Goal: Task Accomplishment & Management: Manage account settings

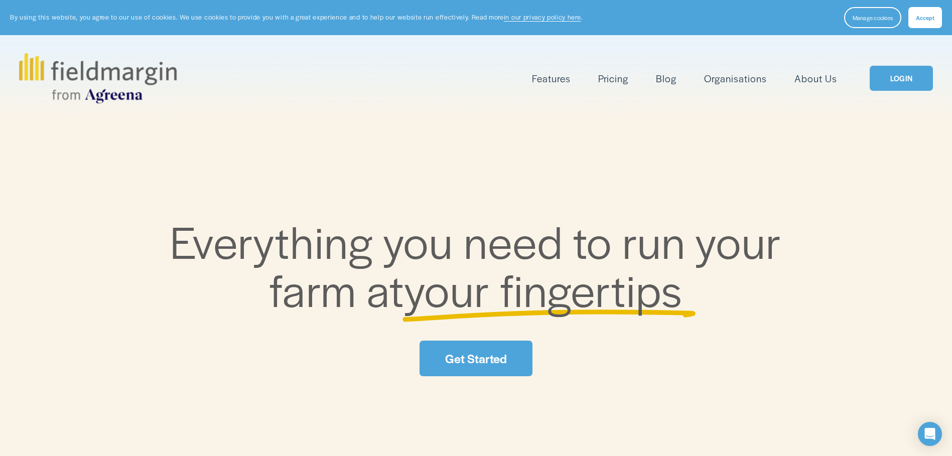
click at [473, 341] on div "Everything you need to run your farm at your fingertips Get Started" at bounding box center [476, 297] width 952 height 160
click at [882, 80] on link "LOGIN" at bounding box center [901, 79] width 63 height 26
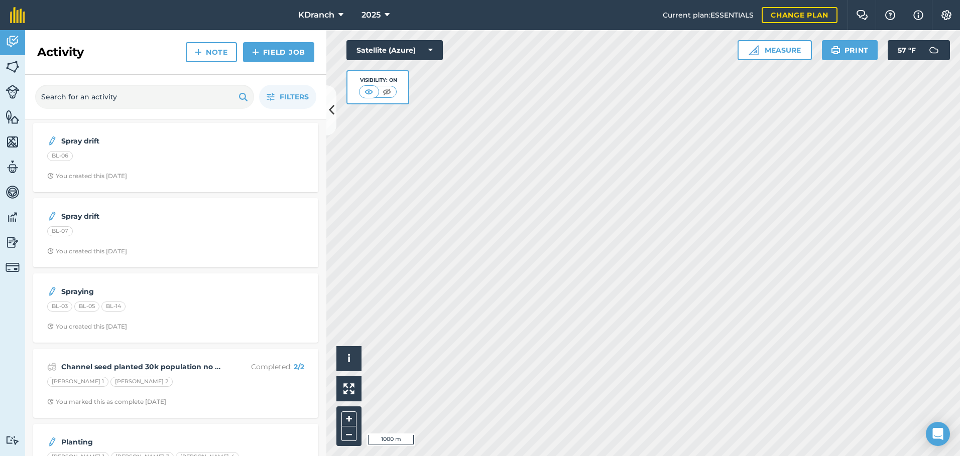
scroll to position [100, 0]
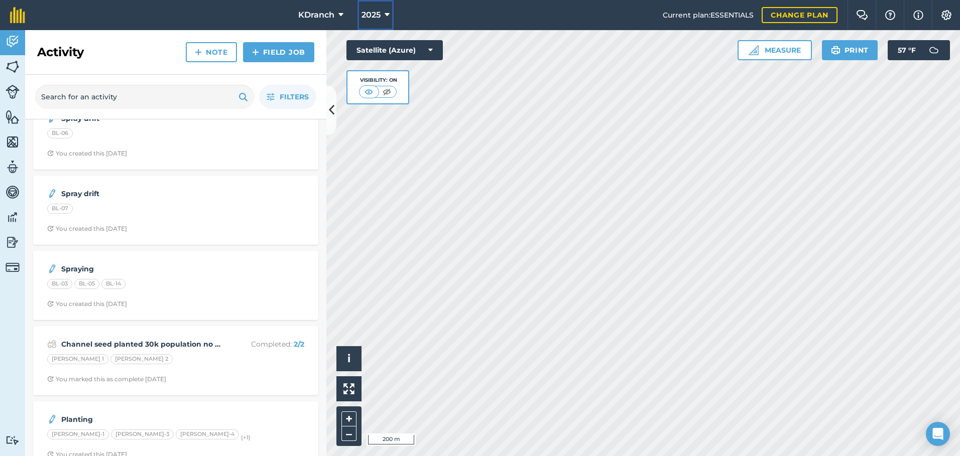
click at [369, 10] on span "2025" at bounding box center [370, 15] width 19 height 12
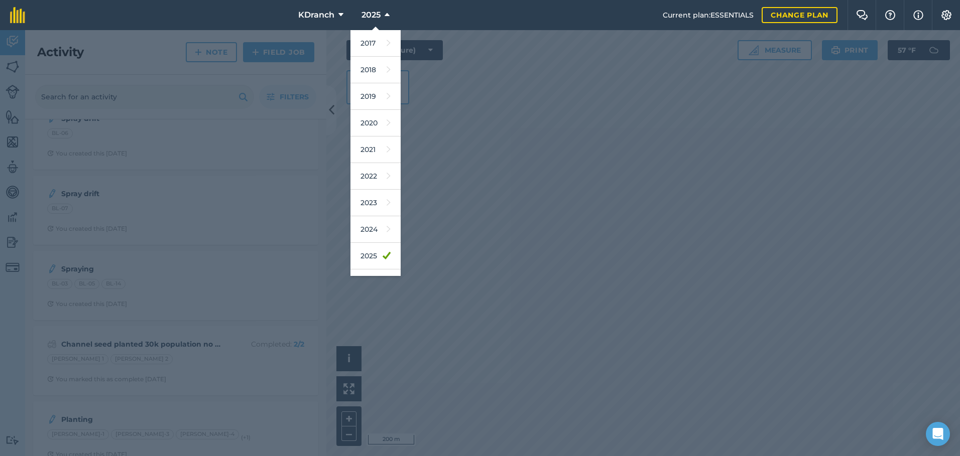
click at [515, 130] on div at bounding box center [480, 243] width 960 height 426
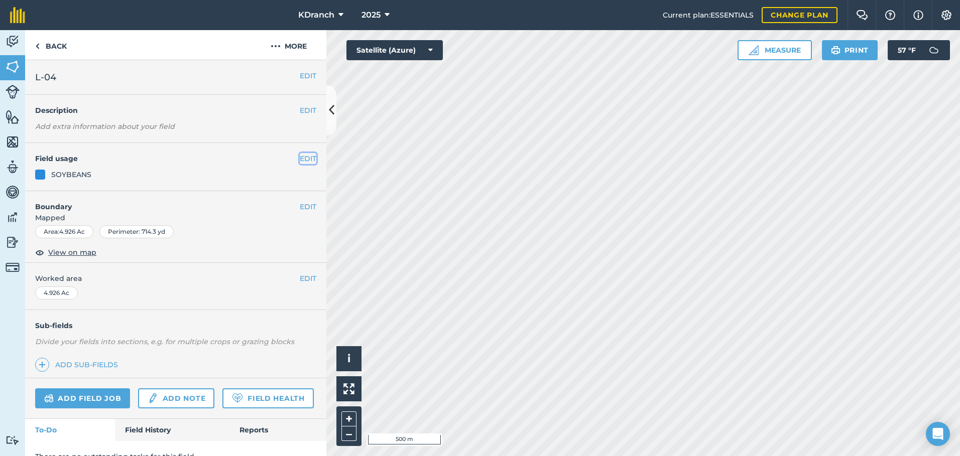
click at [300, 162] on button "EDIT" at bounding box center [308, 158] width 17 height 11
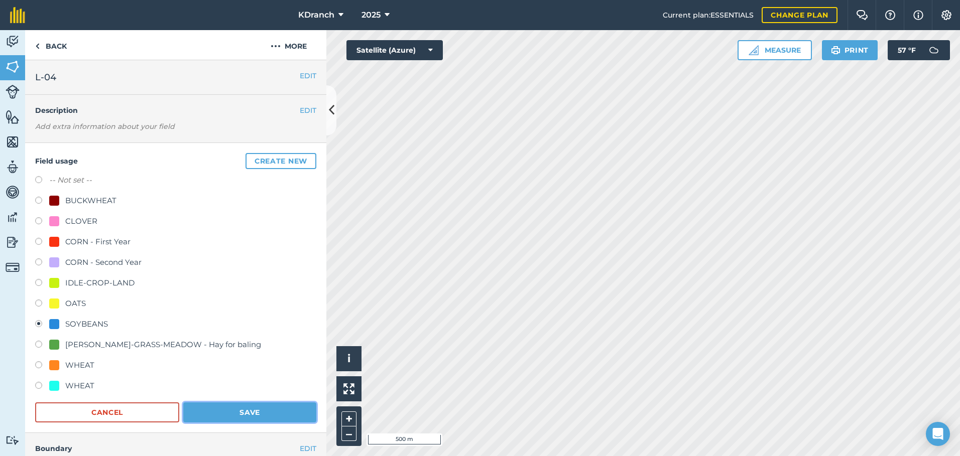
click at [237, 412] on button "Save" at bounding box center [249, 413] width 133 height 20
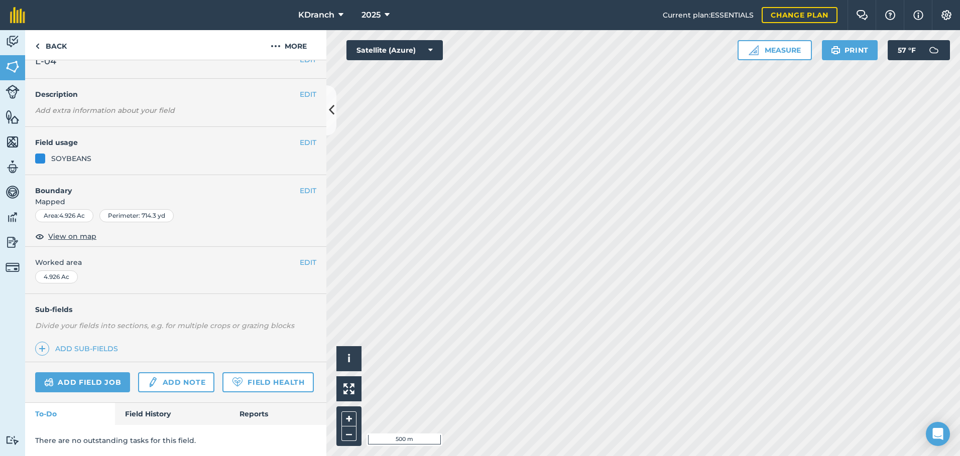
scroll to position [44, 0]
click at [154, 414] on link "Field History" at bounding box center [172, 414] width 114 height 22
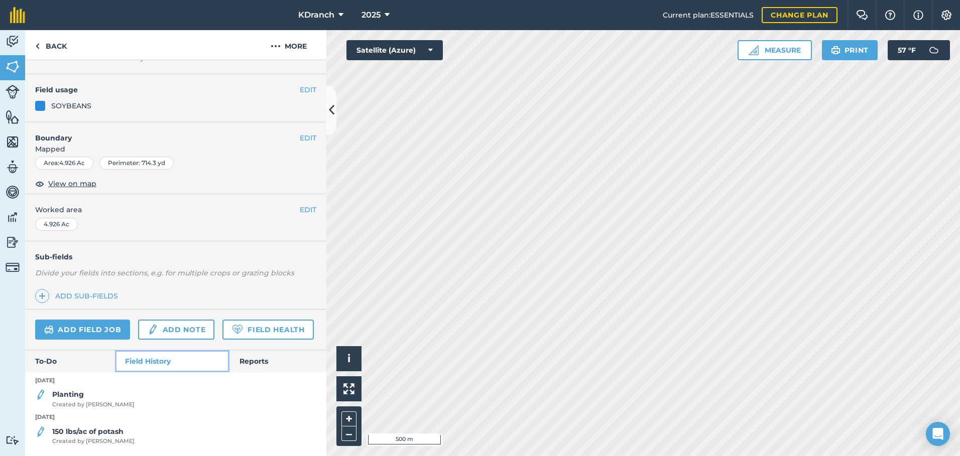
scroll to position [97, 0]
click at [79, 397] on strong "Planting" at bounding box center [68, 394] width 32 height 9
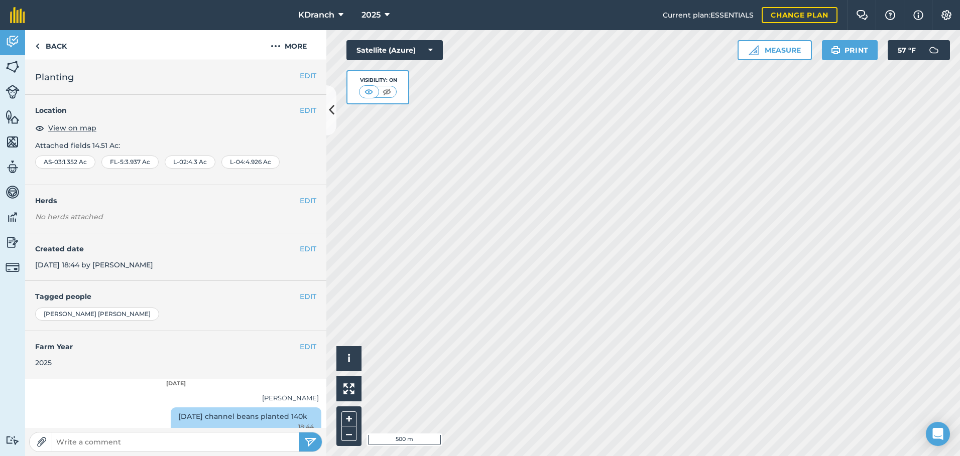
scroll to position [13, 0]
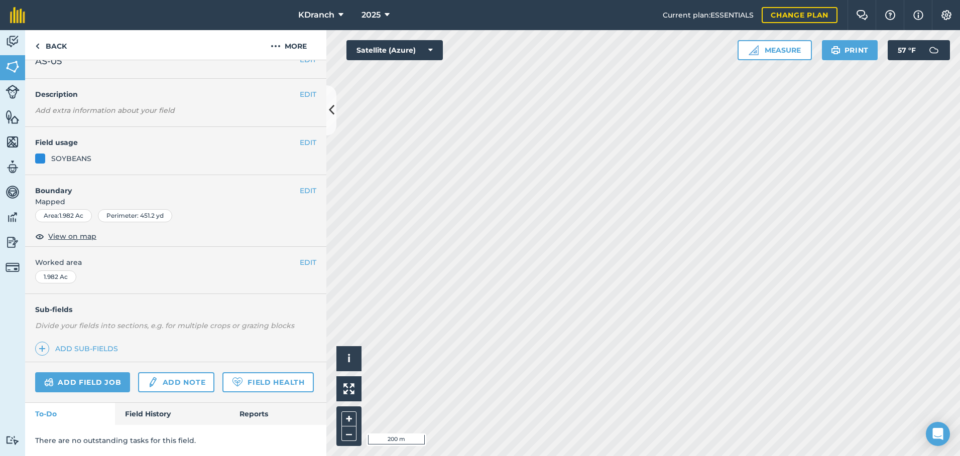
scroll to position [44, 0]
click at [157, 408] on link "Field History" at bounding box center [172, 414] width 114 height 22
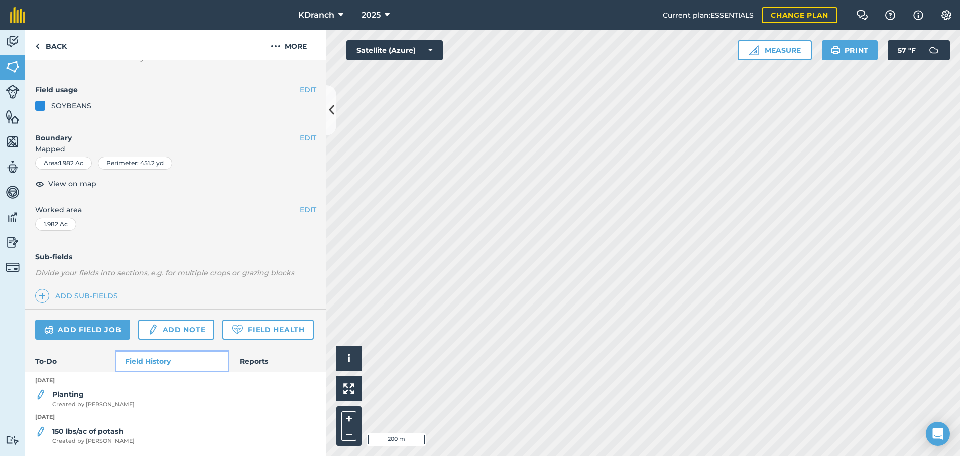
scroll to position [97, 0]
click at [59, 396] on strong "Planting" at bounding box center [68, 394] width 32 height 9
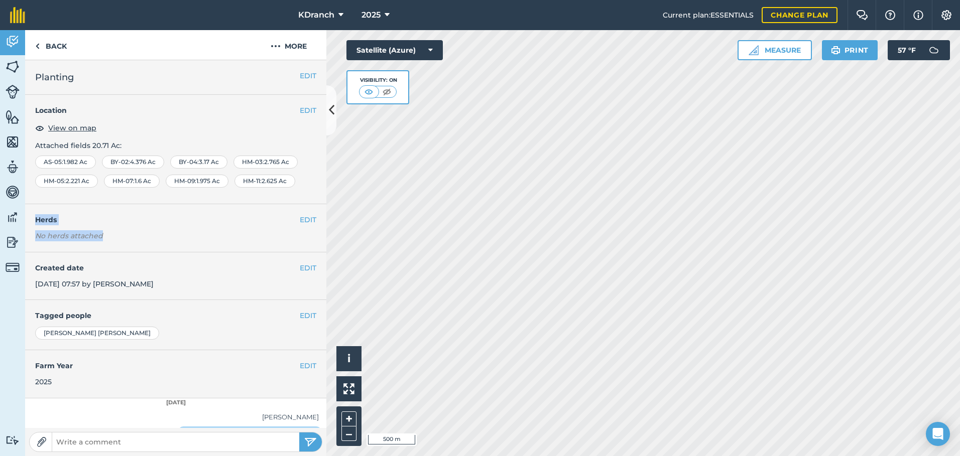
drag, startPoint x: 304, startPoint y: 191, endPoint x: 304, endPoint y: 250, distance: 58.7
click at [304, 250] on div "EDIT Planting EDIT Location View on map Attached fields 20.71 Ac : AS-05 : 1.98…" at bounding box center [175, 244] width 301 height 368
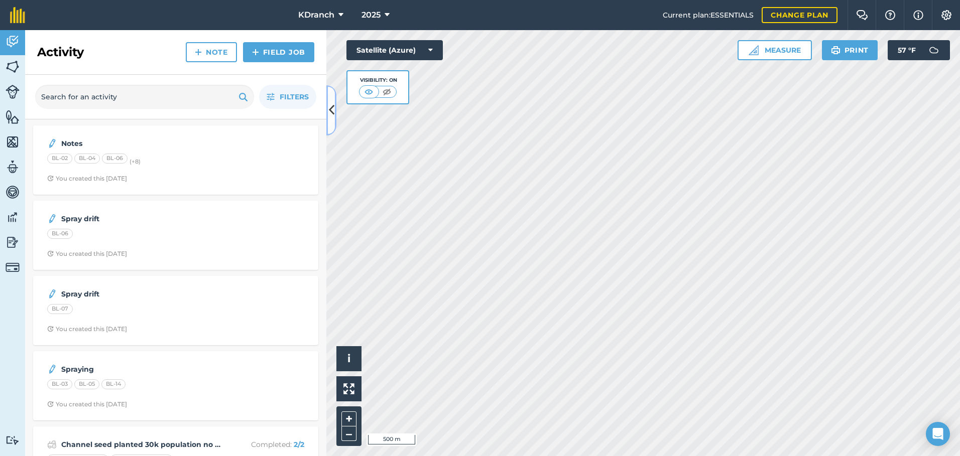
click at [333, 114] on icon at bounding box center [332, 110] width 6 height 18
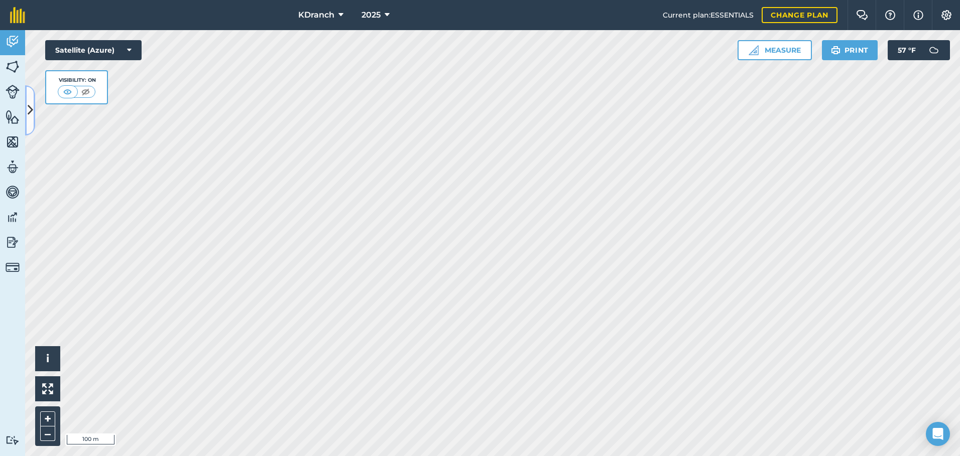
click at [30, 101] on icon at bounding box center [31, 110] width 6 height 18
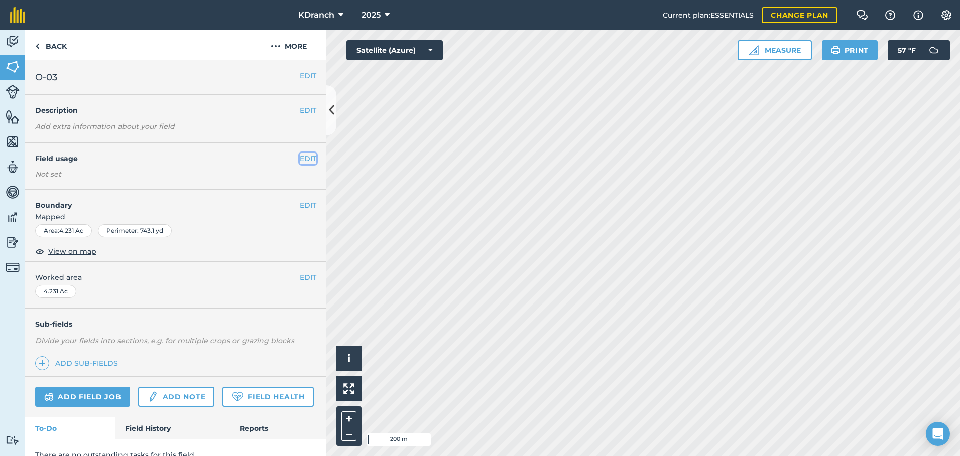
click at [302, 161] on button "EDIT" at bounding box center [308, 158] width 17 height 11
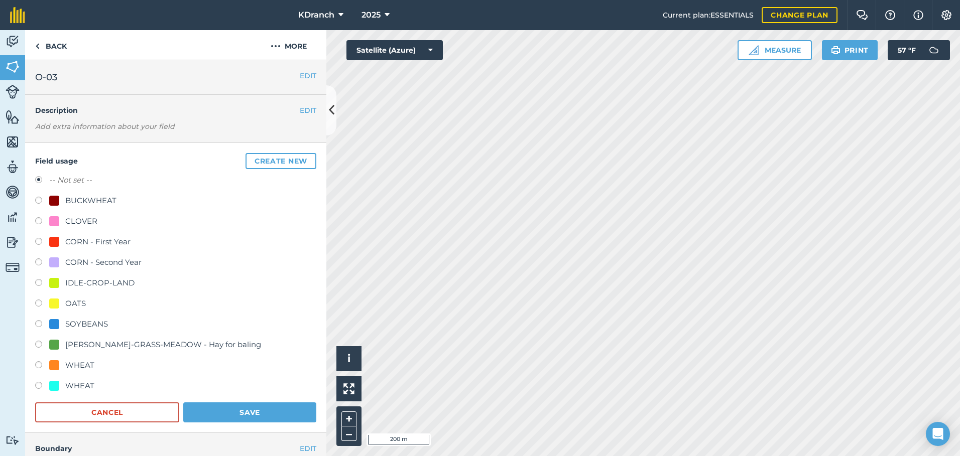
click at [119, 341] on div "[PERSON_NAME]-GRASS-MEADOW - Hay for baling" at bounding box center [163, 345] width 196 height 12
radio input "true"
radio input "false"
click at [277, 403] on button "Save" at bounding box center [249, 413] width 133 height 20
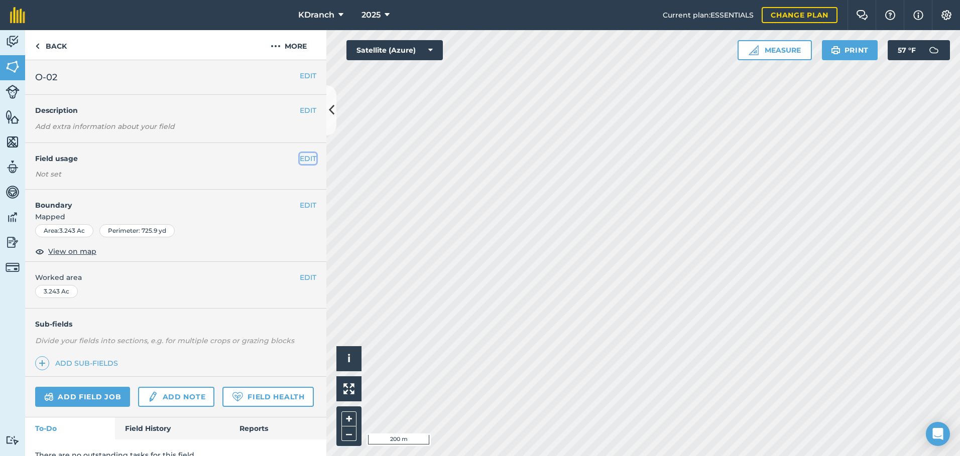
click at [304, 156] on button "EDIT" at bounding box center [308, 158] width 17 height 11
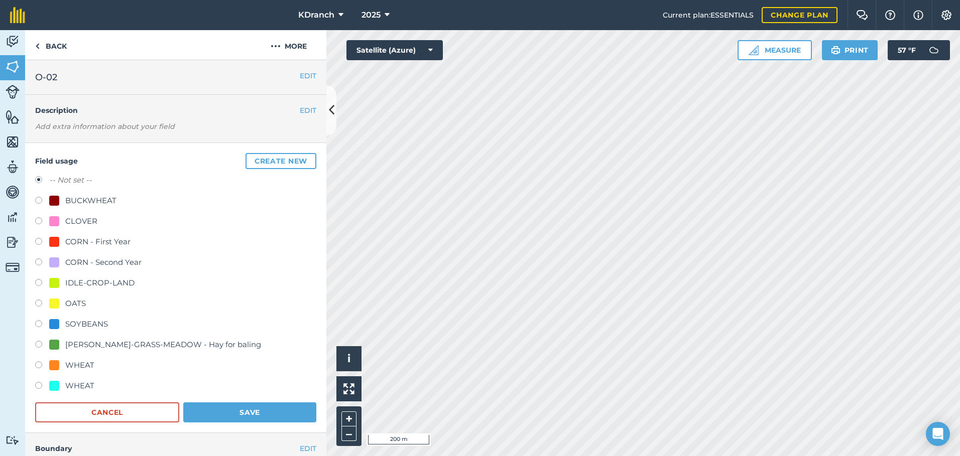
click at [81, 239] on div "CORN - First Year" at bounding box center [97, 242] width 65 height 12
radio input "true"
radio input "false"
click at [221, 405] on button "Save" at bounding box center [249, 413] width 133 height 20
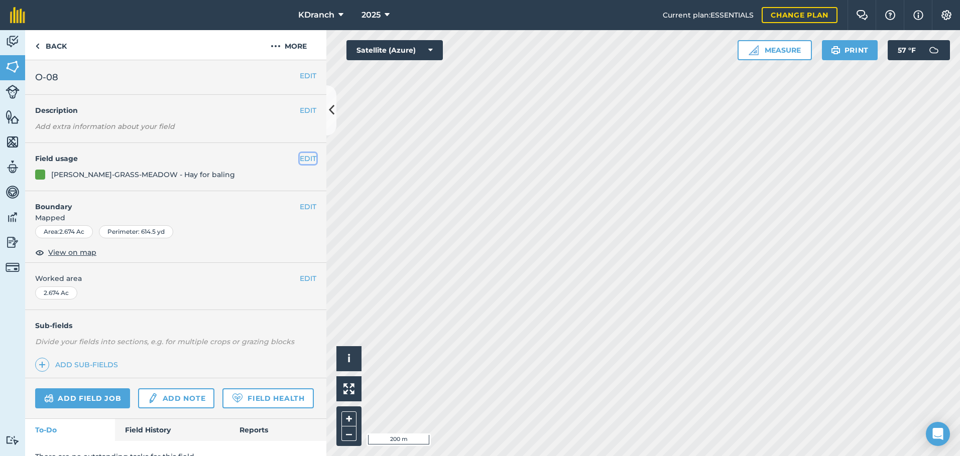
click at [300, 159] on button "EDIT" at bounding box center [308, 158] width 17 height 11
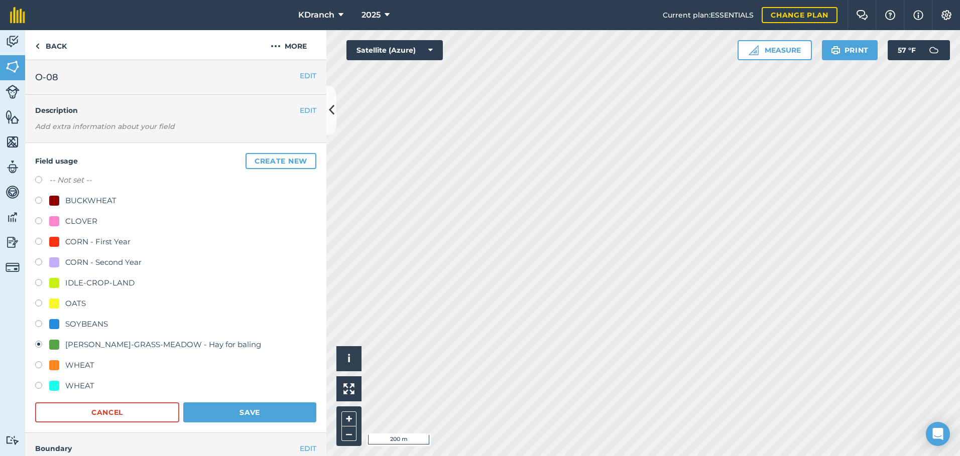
click at [83, 239] on div "CORN - First Year" at bounding box center [97, 242] width 65 height 12
radio input "true"
radio input "false"
click at [234, 418] on button "Save" at bounding box center [249, 413] width 133 height 20
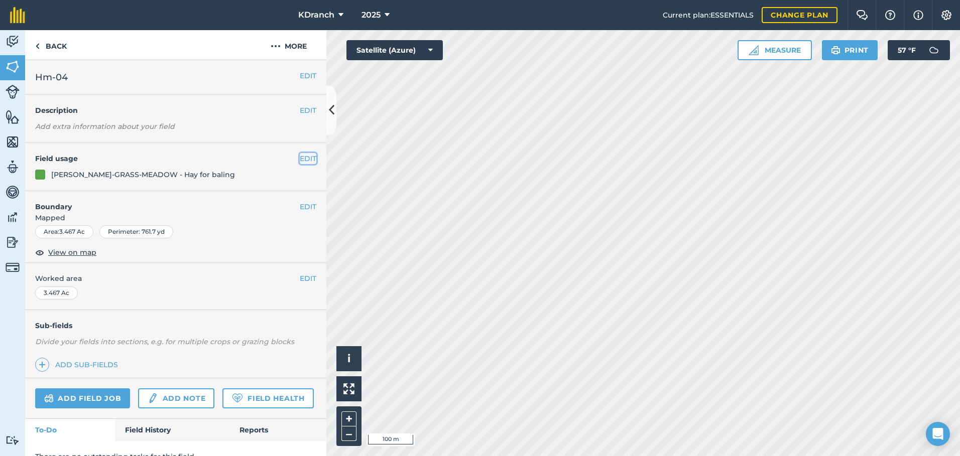
click at [304, 158] on button "EDIT" at bounding box center [308, 158] width 17 height 11
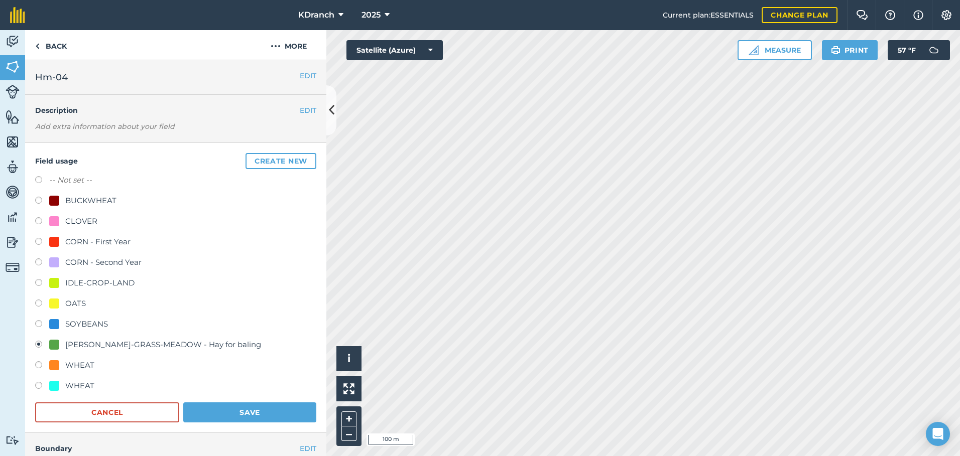
click at [127, 237] on div "CORN - First Year" at bounding box center [97, 242] width 65 height 12
radio input "true"
radio input "false"
click at [235, 415] on button "Save" at bounding box center [249, 413] width 133 height 20
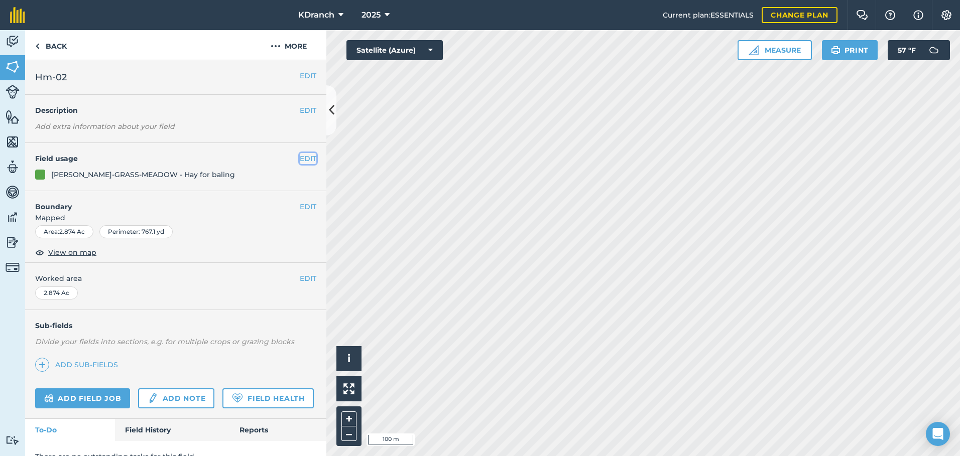
click at [300, 159] on button "EDIT" at bounding box center [308, 158] width 17 height 11
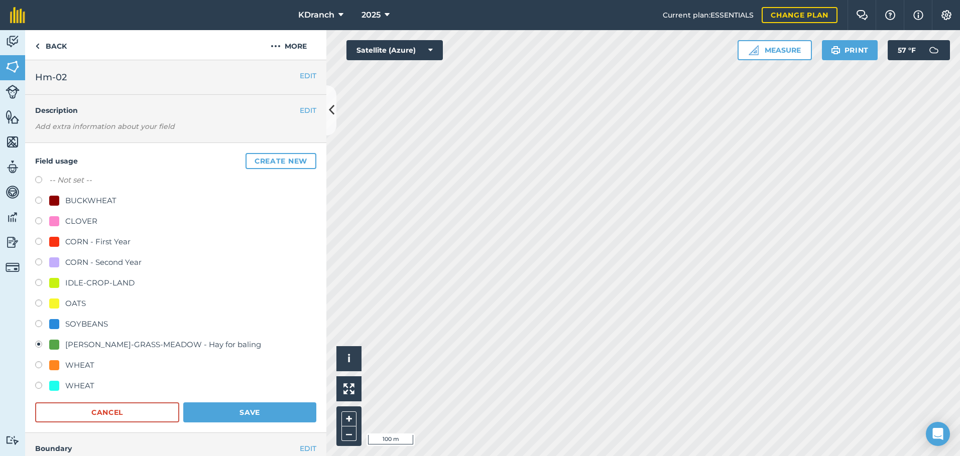
click at [111, 237] on div "CORN - First Year" at bounding box center [97, 242] width 65 height 12
radio input "true"
radio input "false"
click at [229, 413] on button "Save" at bounding box center [249, 413] width 133 height 20
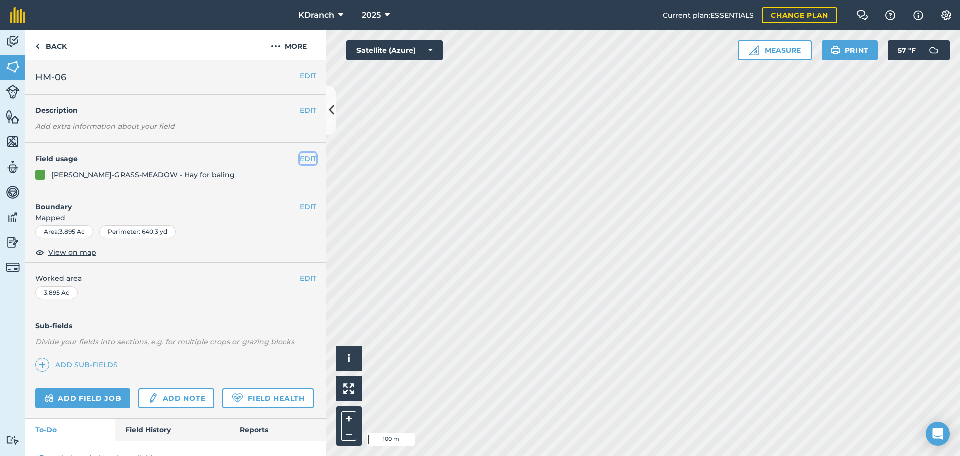
click at [300, 159] on button "EDIT" at bounding box center [308, 158] width 17 height 11
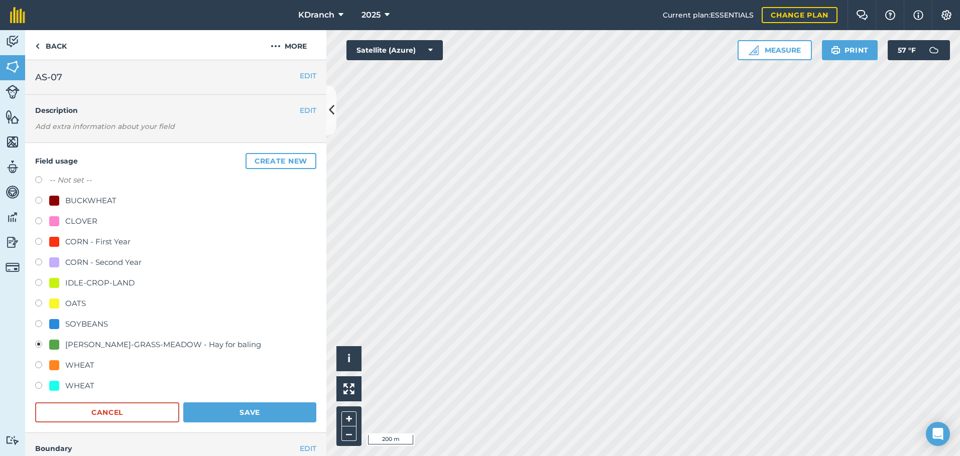
click at [66, 303] on div "OATS" at bounding box center [75, 304] width 21 height 12
radio input "true"
radio input "false"
click at [215, 406] on button "Save" at bounding box center [249, 413] width 133 height 20
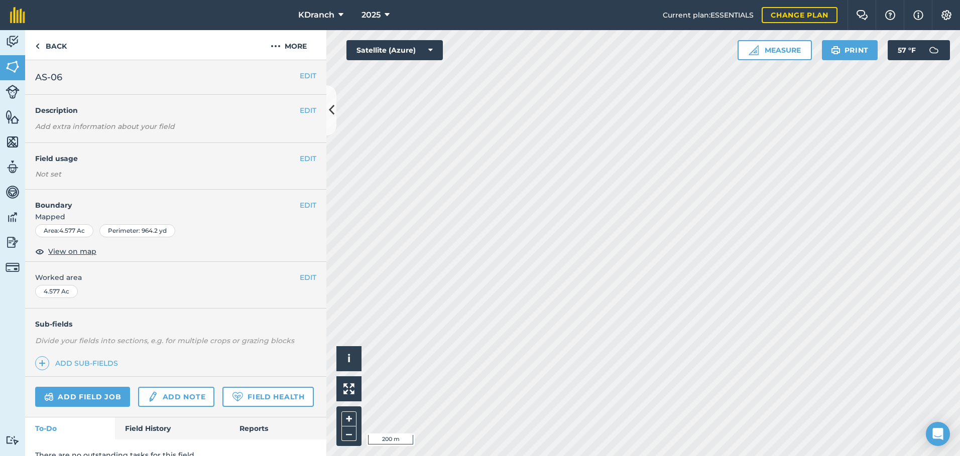
click at [309, 157] on div "EDIT Field usage Not set" at bounding box center [175, 166] width 301 height 47
click at [300, 159] on button "EDIT" at bounding box center [308, 158] width 17 height 11
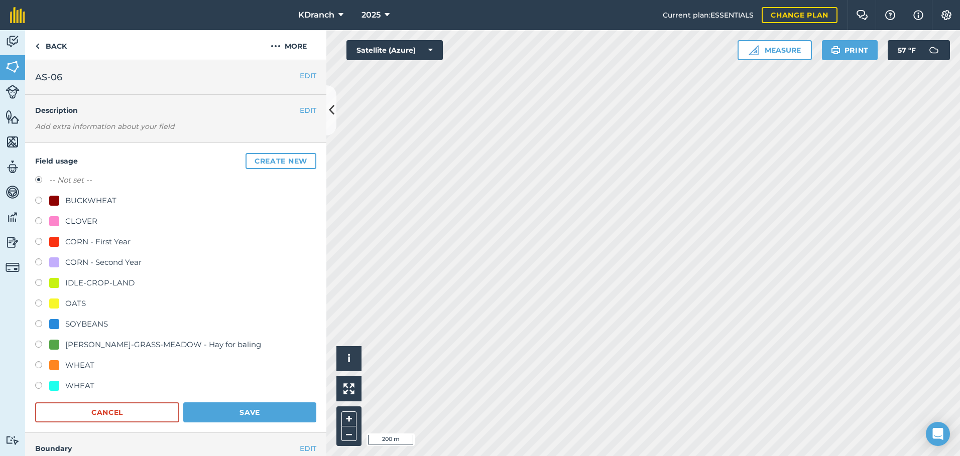
click at [73, 302] on div "OATS" at bounding box center [75, 304] width 21 height 12
radio input "true"
radio input "false"
click at [227, 406] on button "Save" at bounding box center [249, 413] width 133 height 20
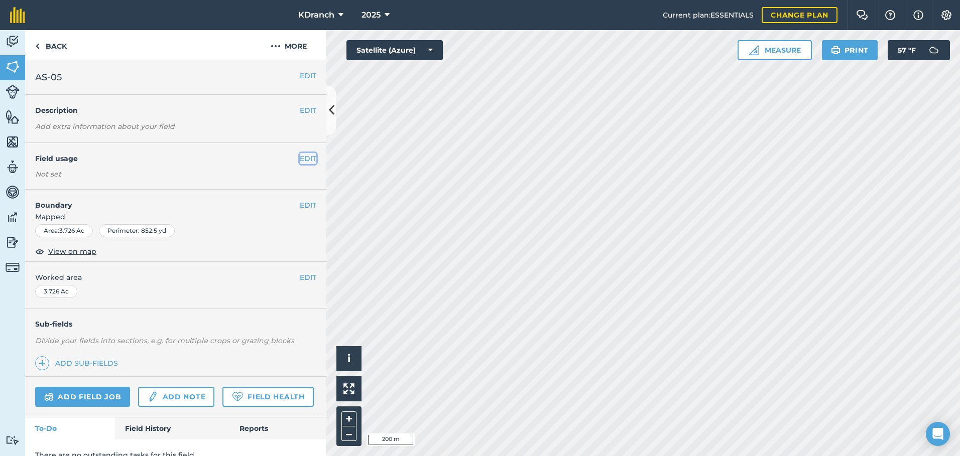
click at [300, 154] on button "EDIT" at bounding box center [308, 158] width 17 height 11
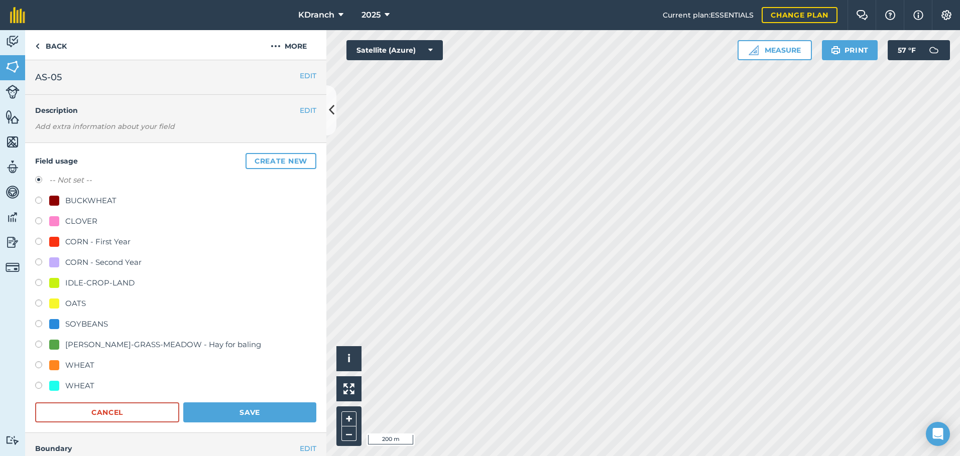
click at [41, 305] on label at bounding box center [42, 305] width 14 height 10
radio input "true"
radio input "false"
click at [204, 408] on button "Save" at bounding box center [249, 413] width 133 height 20
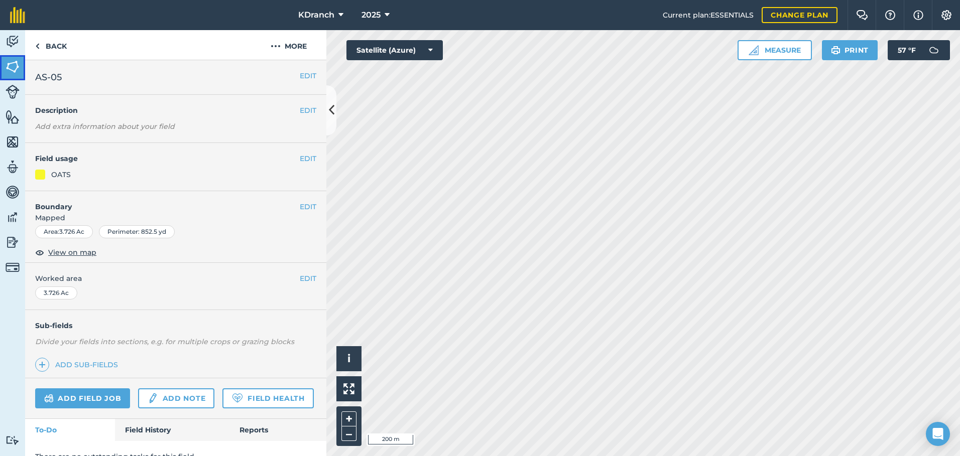
click at [14, 64] on img at bounding box center [13, 66] width 14 height 15
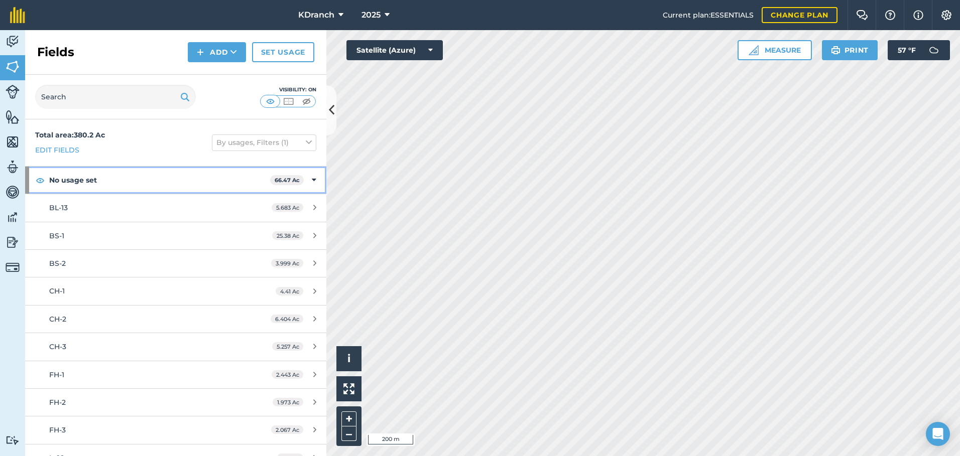
click at [312, 177] on icon at bounding box center [314, 180] width 5 height 11
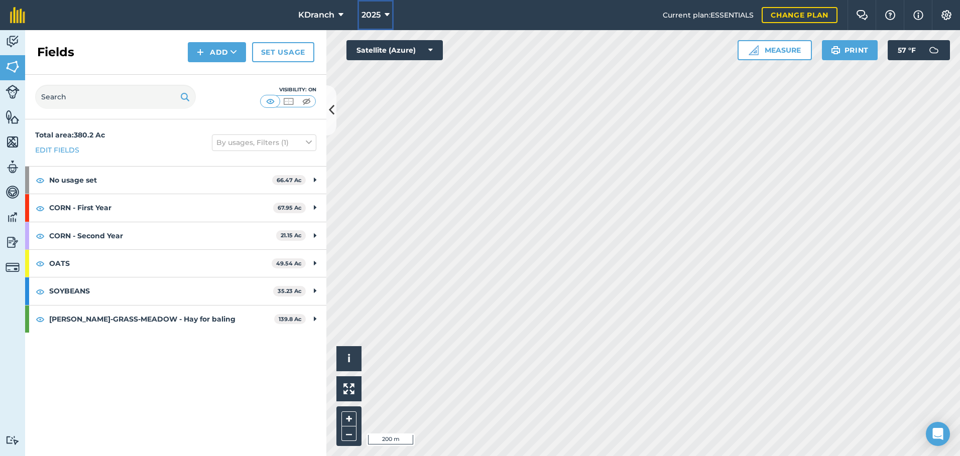
click at [383, 20] on button "2025" at bounding box center [375, 15] width 36 height 30
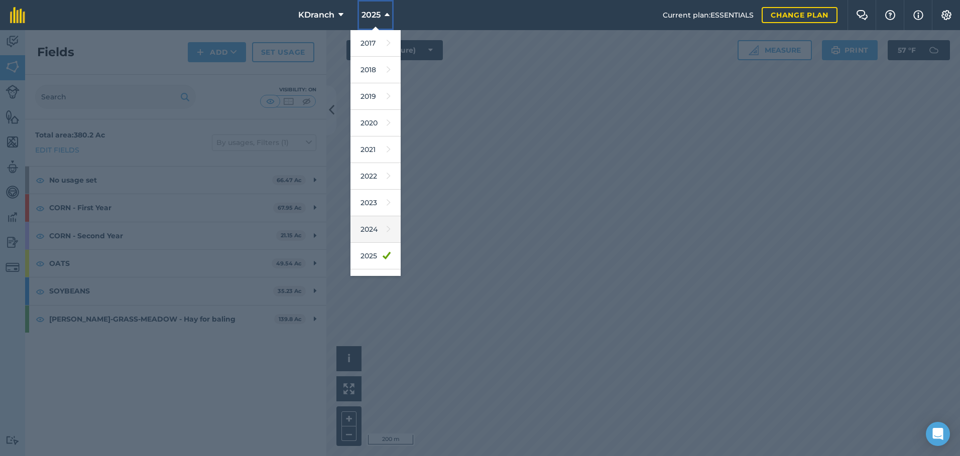
scroll to position [47, 0]
click at [378, 234] on link "2026" at bounding box center [375, 236] width 50 height 27
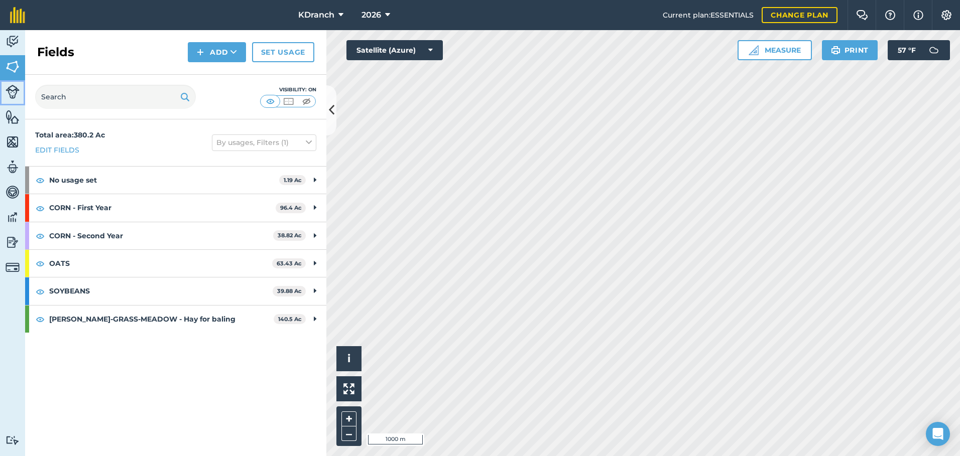
click at [10, 100] on link "Livestock" at bounding box center [12, 92] width 25 height 25
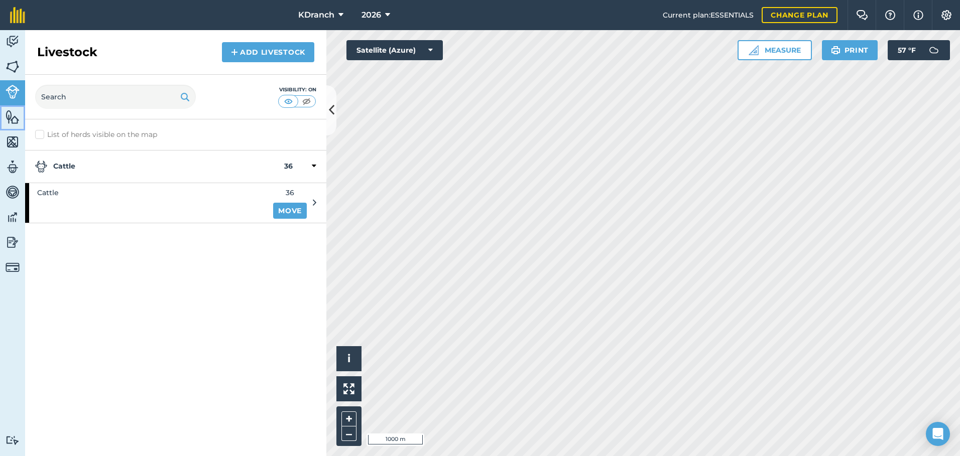
click at [7, 117] on img at bounding box center [13, 116] width 14 height 15
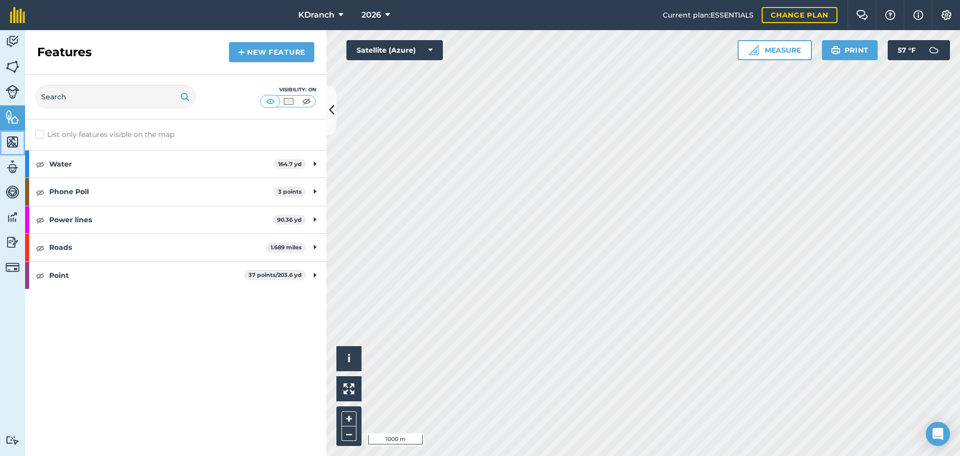
click at [5, 133] on link "Maps" at bounding box center [12, 143] width 25 height 25
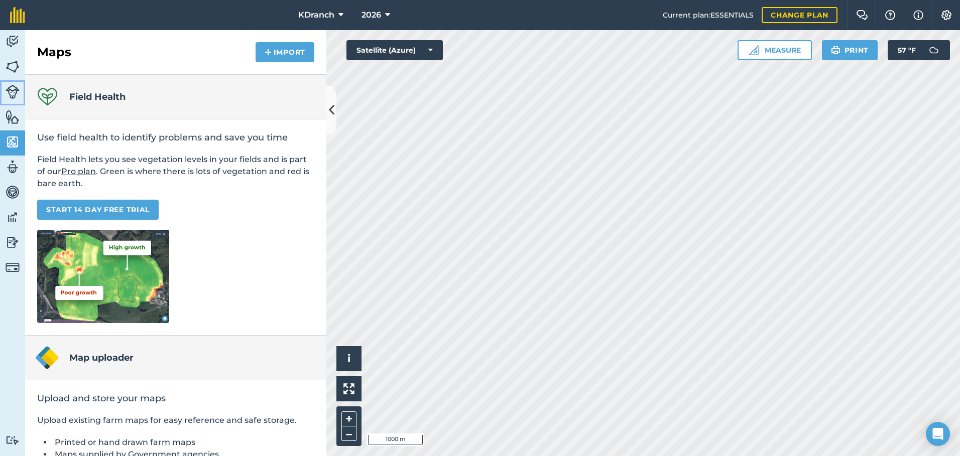
click at [22, 102] on link "Livestock" at bounding box center [12, 92] width 25 height 25
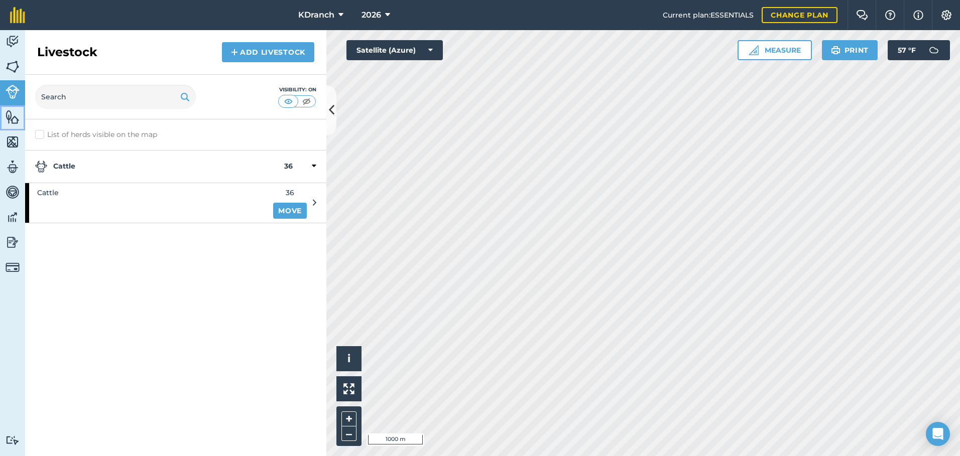
click at [16, 110] on img at bounding box center [13, 116] width 14 height 15
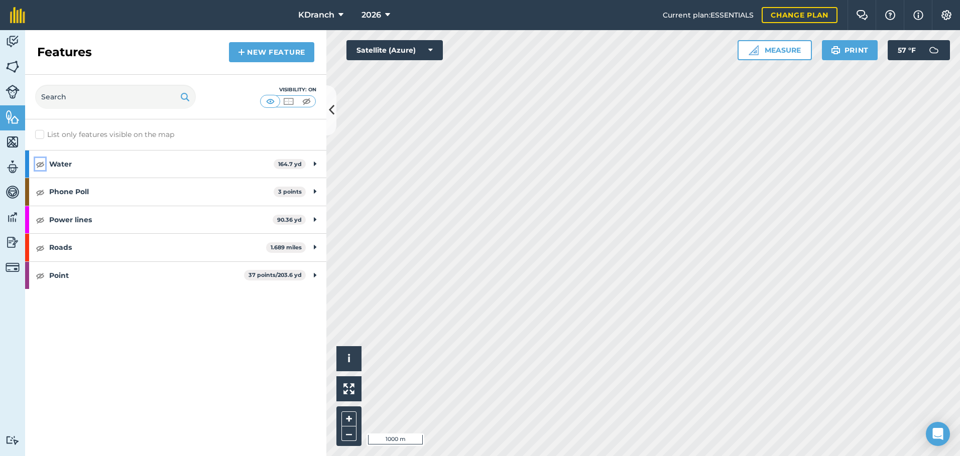
click at [43, 165] on img at bounding box center [40, 164] width 9 height 12
click at [40, 187] on img at bounding box center [40, 192] width 9 height 12
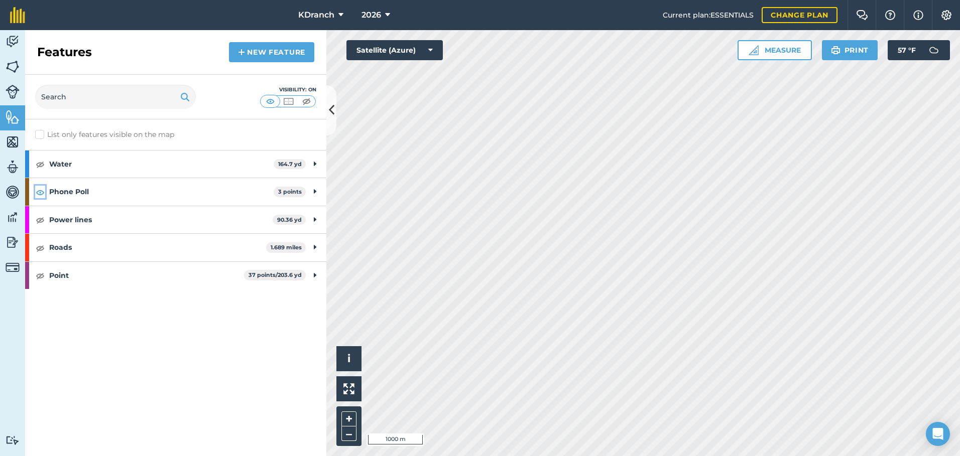
click at [40, 187] on img at bounding box center [40, 192] width 9 height 12
click at [37, 221] on img at bounding box center [40, 220] width 9 height 12
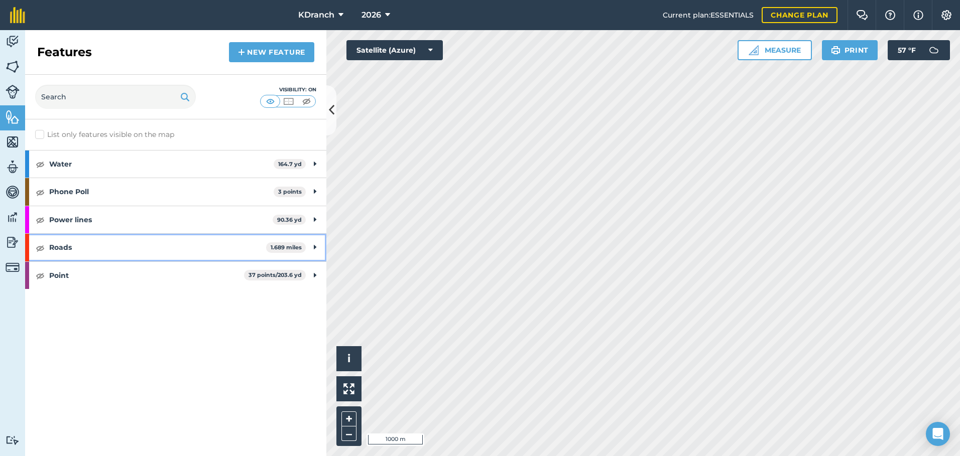
click at [37, 237] on div "Roads 1.689 miles" at bounding box center [175, 247] width 301 height 27
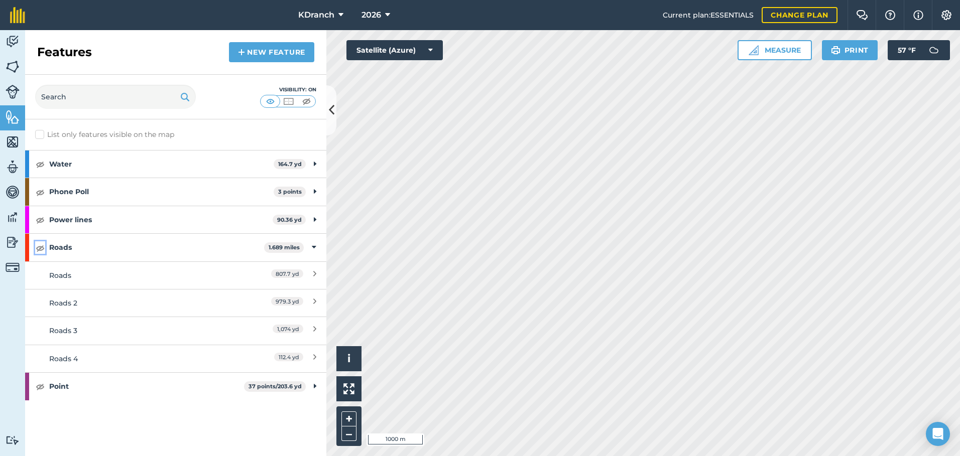
click at [37, 242] on img at bounding box center [40, 248] width 9 height 12
click at [11, 243] on img at bounding box center [13, 242] width 14 height 15
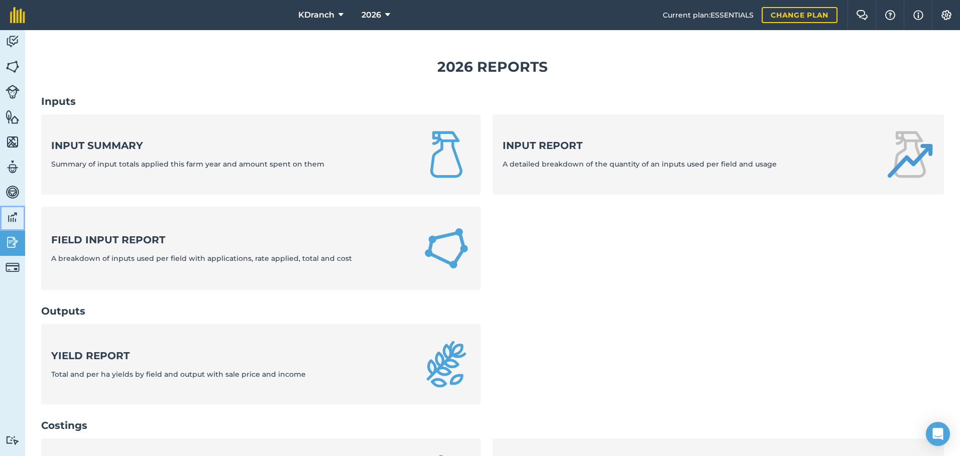
click at [10, 224] on img at bounding box center [13, 217] width 14 height 15
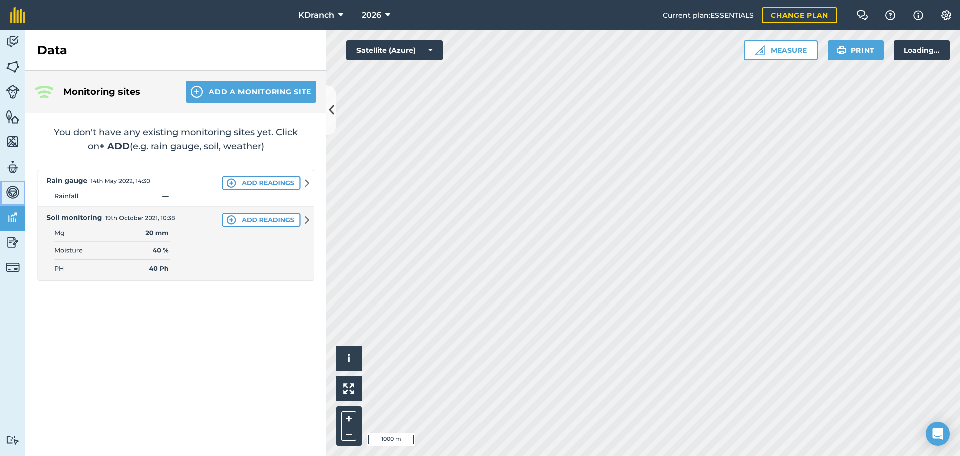
click at [6, 185] on img at bounding box center [13, 192] width 14 height 15
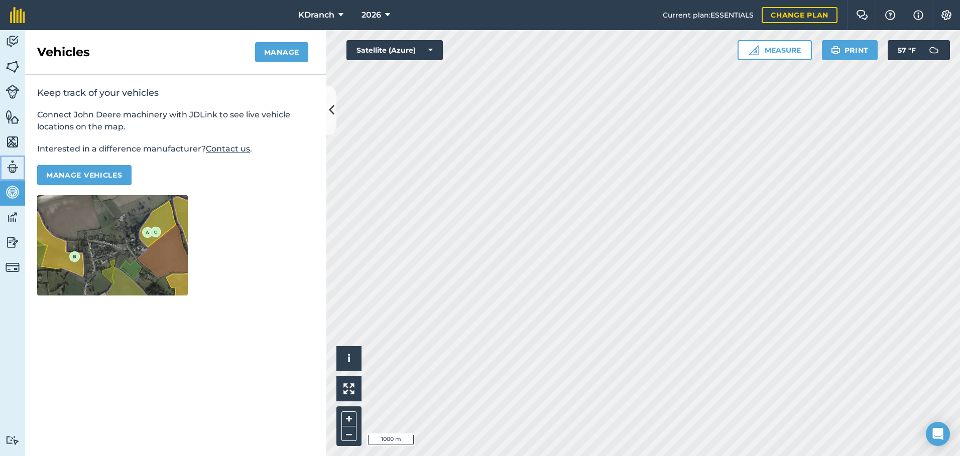
click at [7, 162] on img at bounding box center [13, 167] width 14 height 15
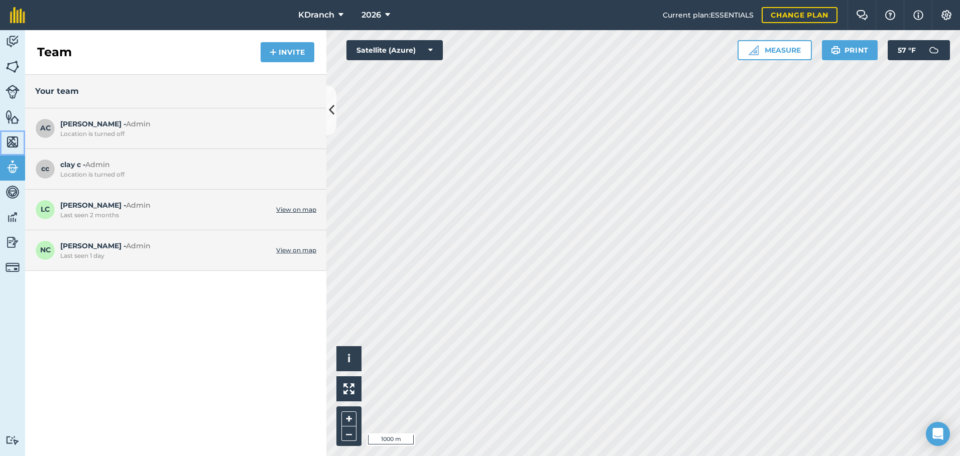
click at [11, 142] on img at bounding box center [13, 142] width 14 height 15
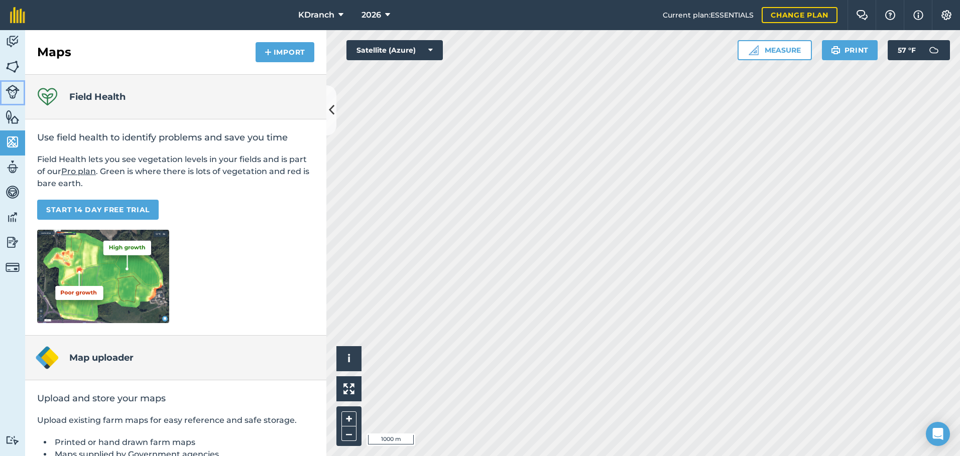
click at [12, 101] on link "Livestock" at bounding box center [12, 92] width 25 height 25
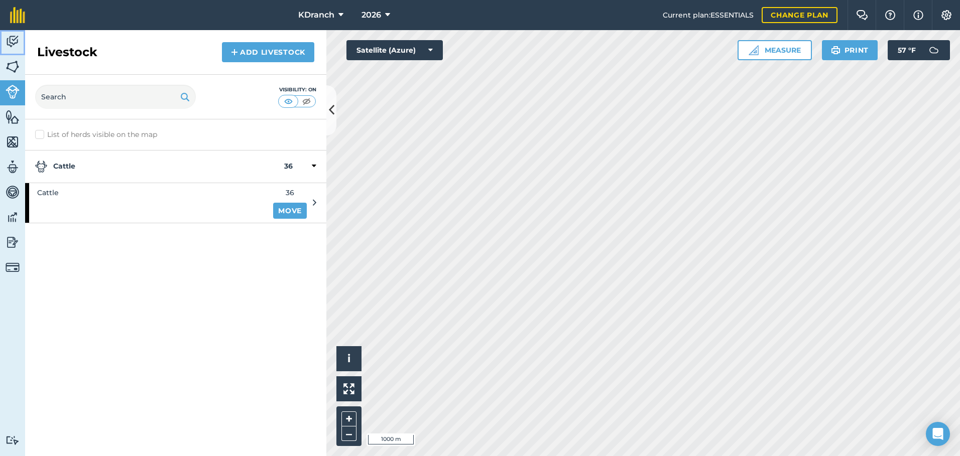
click at [17, 34] on img at bounding box center [13, 41] width 14 height 15
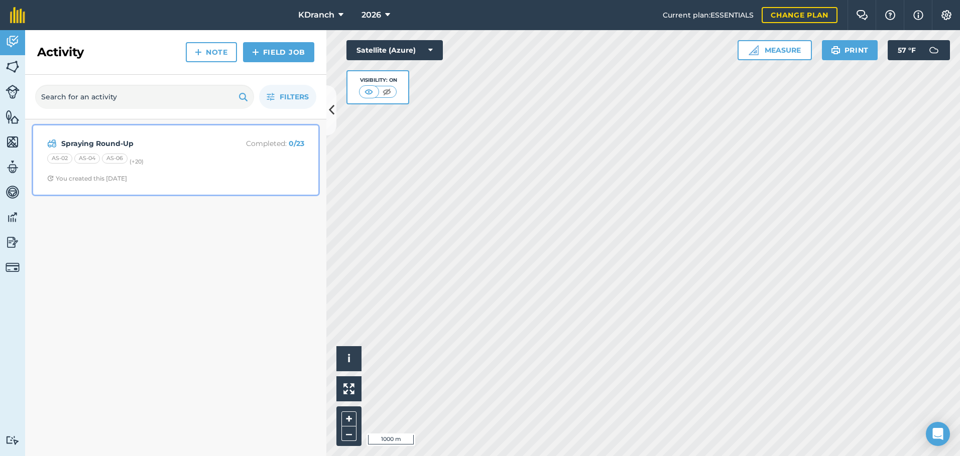
click at [117, 134] on div "Spraying Round-Up Completed : 0 / 23 AS-02 AS-04 AS-06 (+ 20 ) You created this…" at bounding box center [175, 160] width 273 height 57
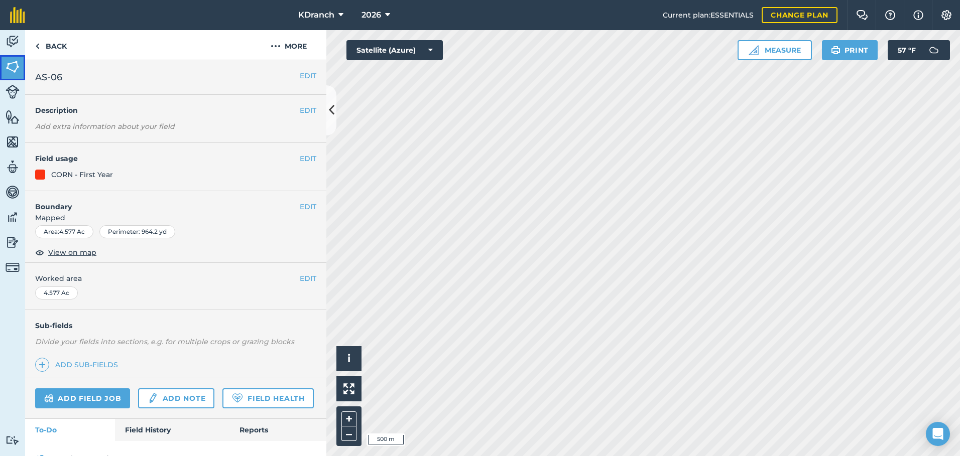
click at [13, 61] on img at bounding box center [13, 66] width 14 height 15
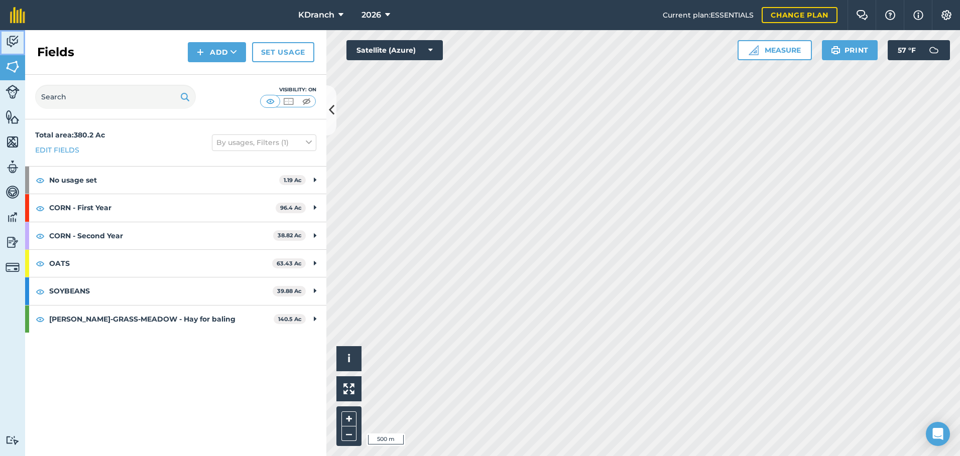
click at [17, 45] on img at bounding box center [13, 41] width 14 height 15
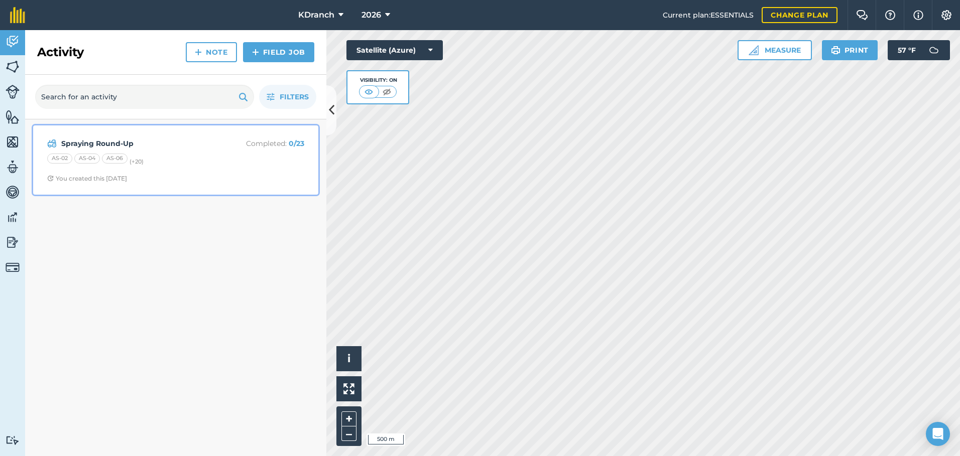
click at [277, 146] on p "Completed : 0 / 23" at bounding box center [264, 143] width 80 height 11
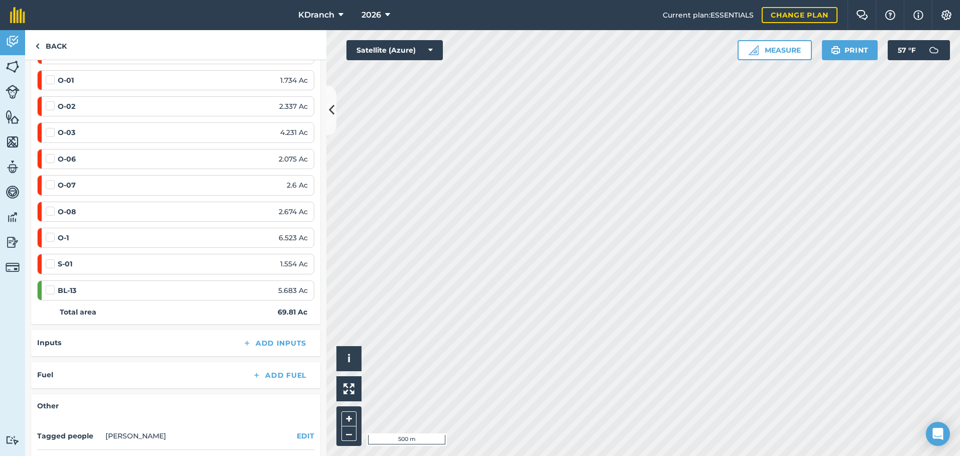
scroll to position [502, 0]
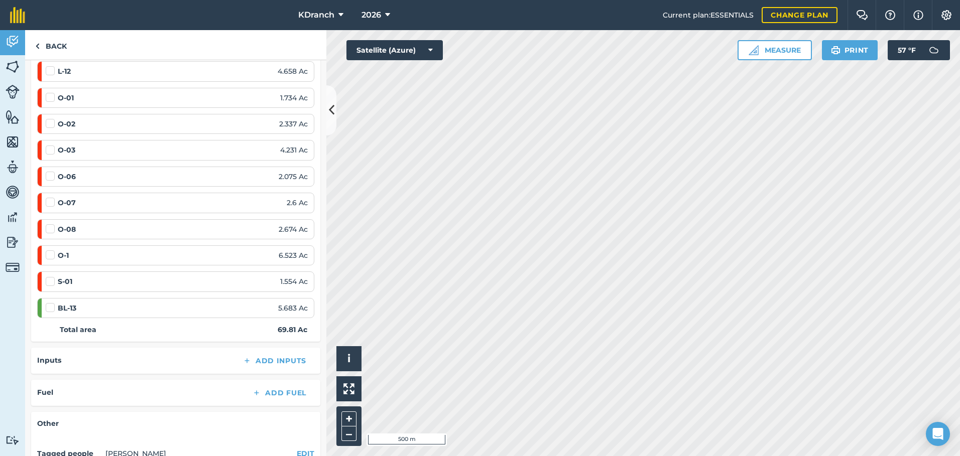
click at [50, 303] on label at bounding box center [52, 303] width 12 height 0
click at [50, 304] on input "checkbox" at bounding box center [49, 306] width 7 height 7
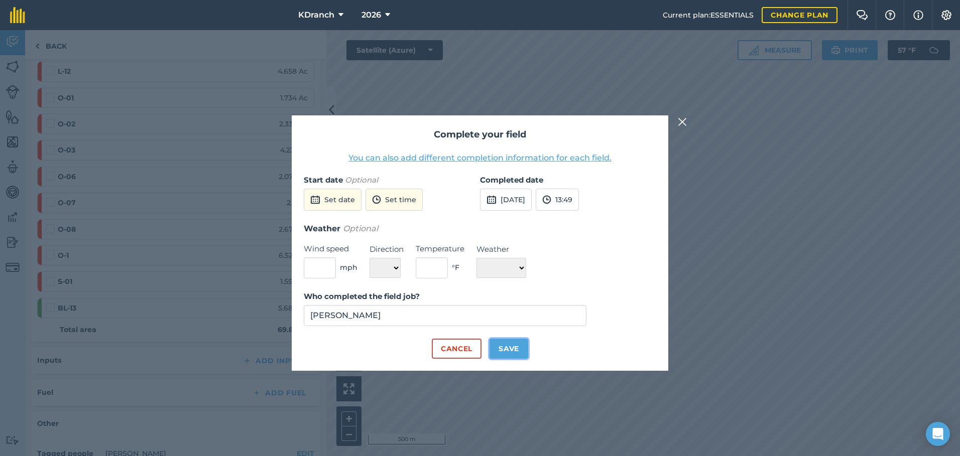
click at [515, 347] on button "Save" at bounding box center [508, 349] width 39 height 20
checkbox input "true"
